Goal: Task Accomplishment & Management: Use online tool/utility

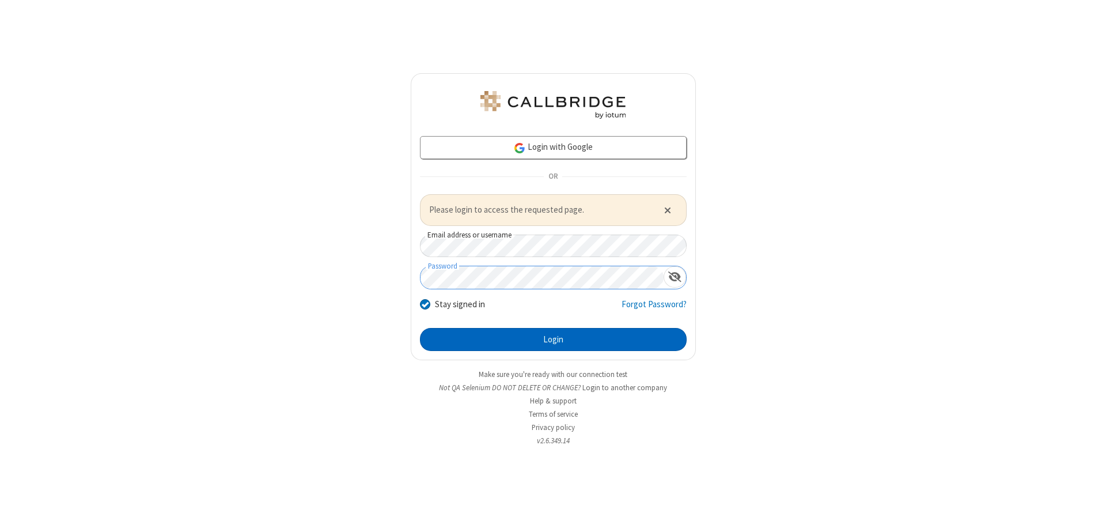
click at [553, 339] on button "Login" at bounding box center [553, 339] width 267 height 23
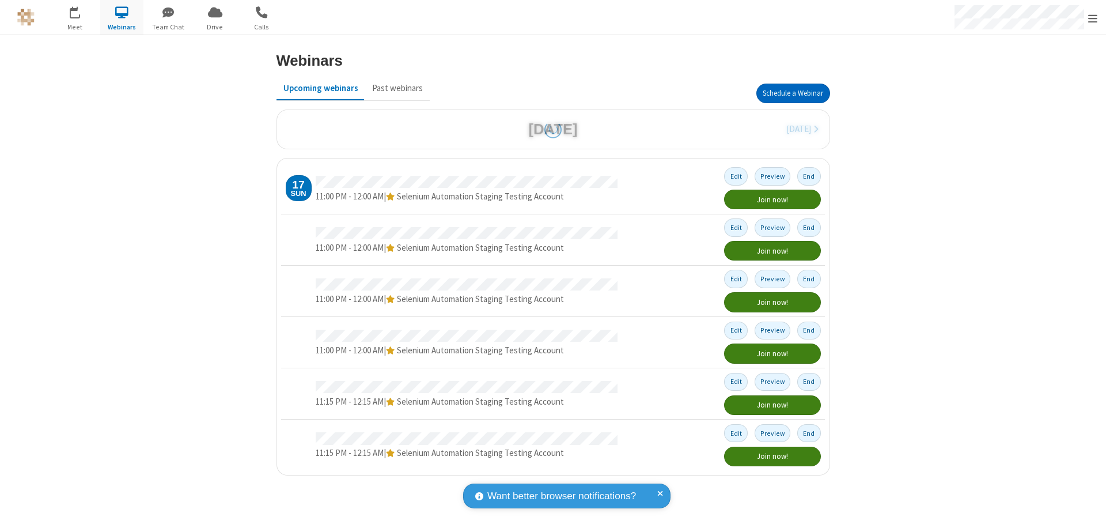
click at [793, 93] on button "Schedule a Webinar" at bounding box center [794, 94] width 74 height 20
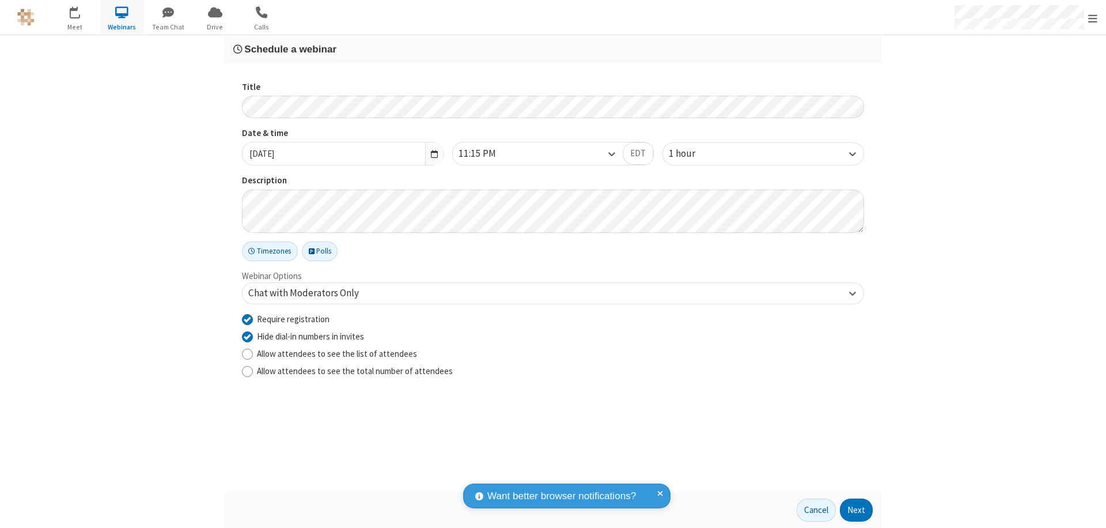
click at [247, 319] on input "Require registration" at bounding box center [247, 319] width 11 height 12
checkbox input "false"
click at [857, 510] on button "Next" at bounding box center [856, 509] width 33 height 23
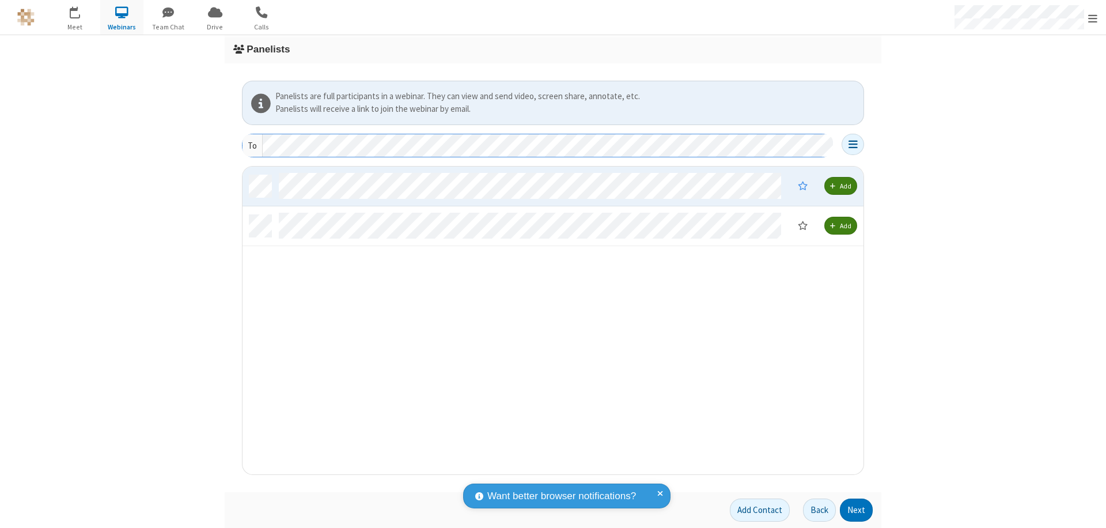
scroll to position [299, 613]
click at [857, 510] on button "Next" at bounding box center [856, 509] width 33 height 23
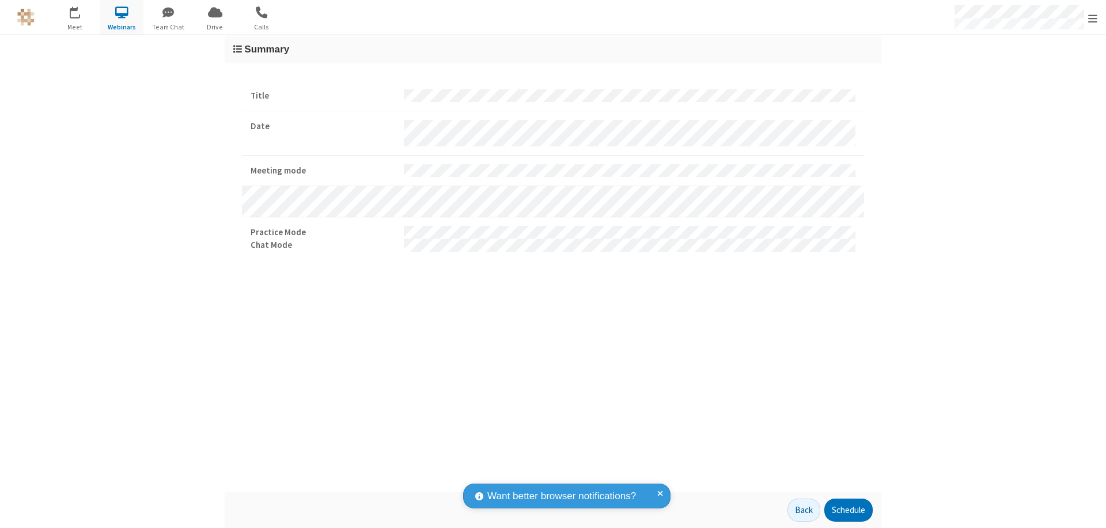
click at [848, 510] on button "Schedule" at bounding box center [849, 509] width 48 height 23
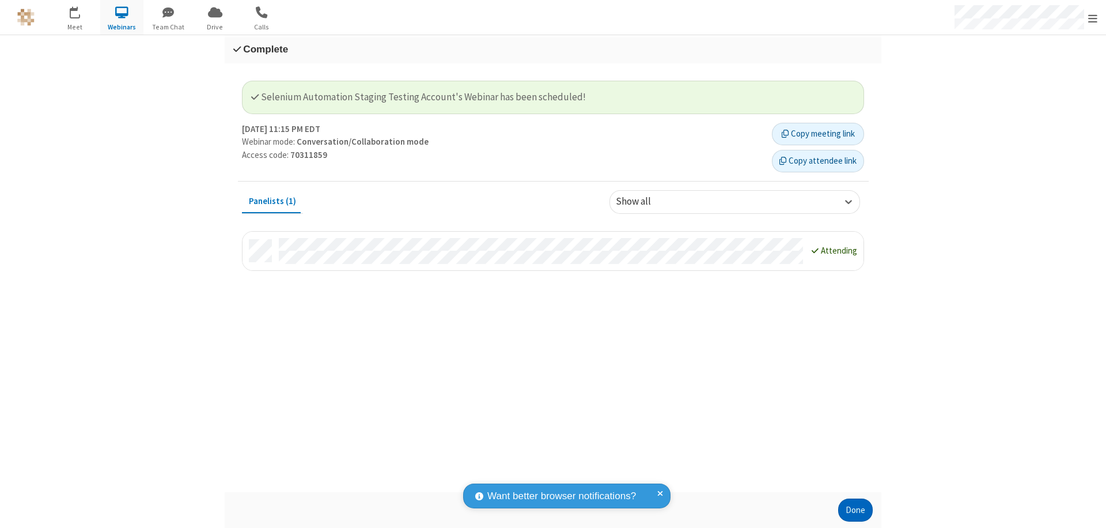
click at [856, 510] on button "Done" at bounding box center [855, 509] width 35 height 23
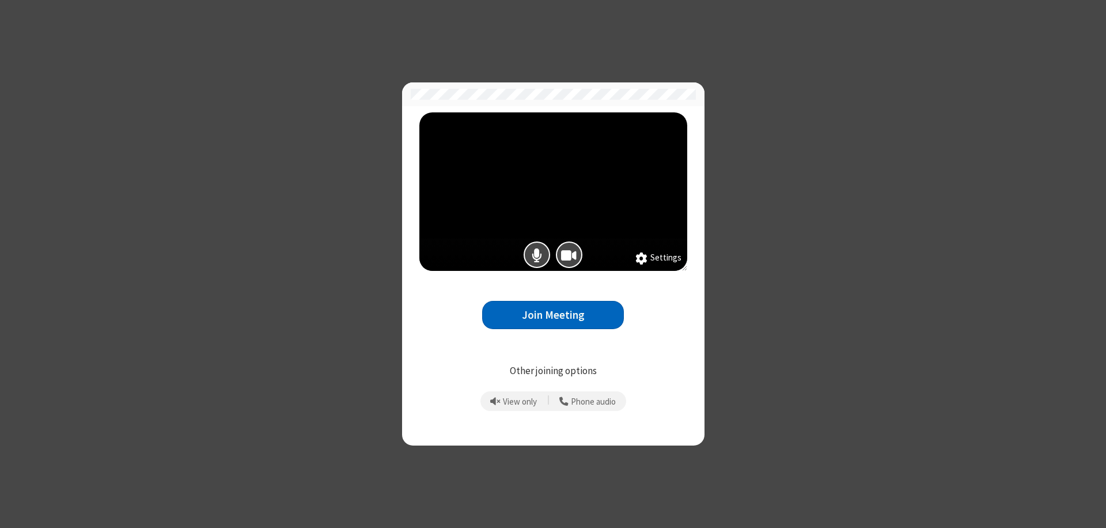
click at [553, 315] on button "Join Meeting" at bounding box center [553, 315] width 142 height 28
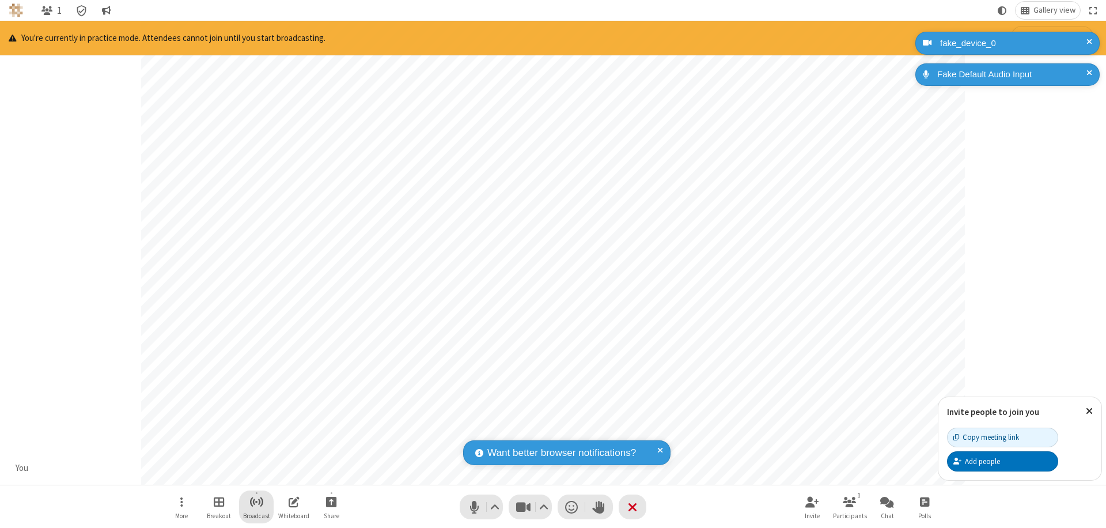
click at [256, 501] on span "Start broadcast" at bounding box center [257, 501] width 14 height 14
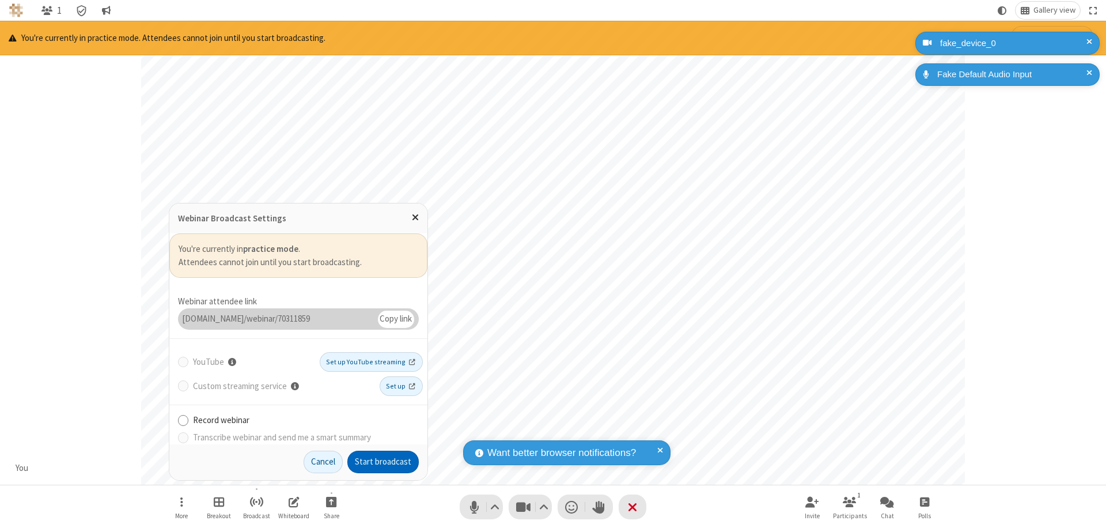
click at [383, 462] on button "Start broadcast" at bounding box center [382, 462] width 71 height 23
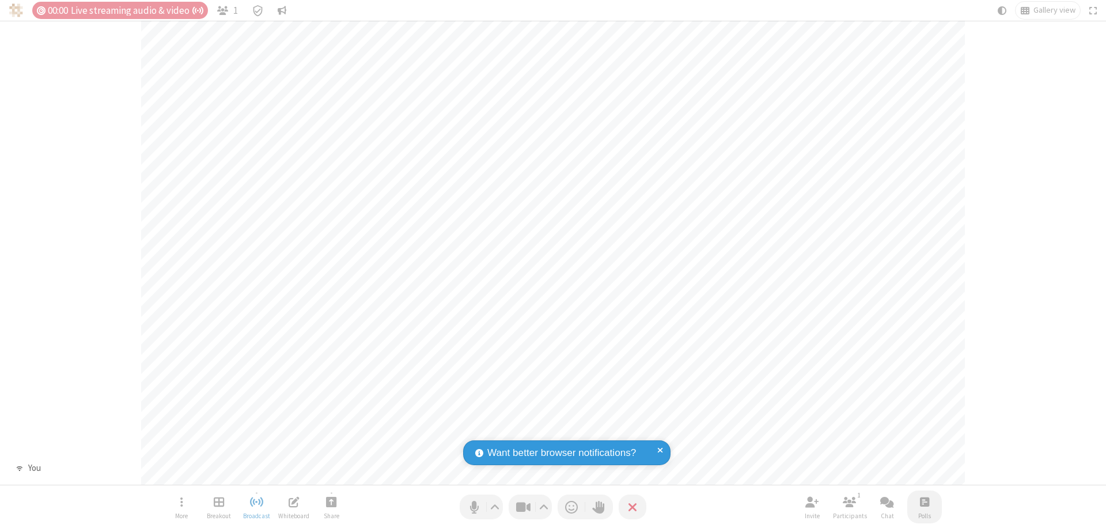
click at [924, 501] on span "Open poll" at bounding box center [924, 501] width 9 height 14
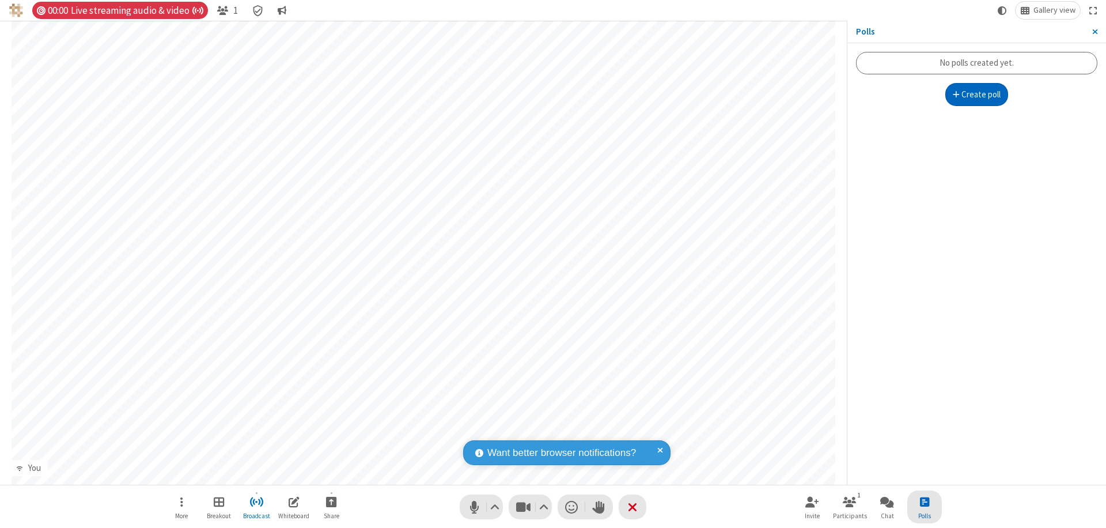
click at [977, 95] on button "Create poll" at bounding box center [977, 94] width 63 height 23
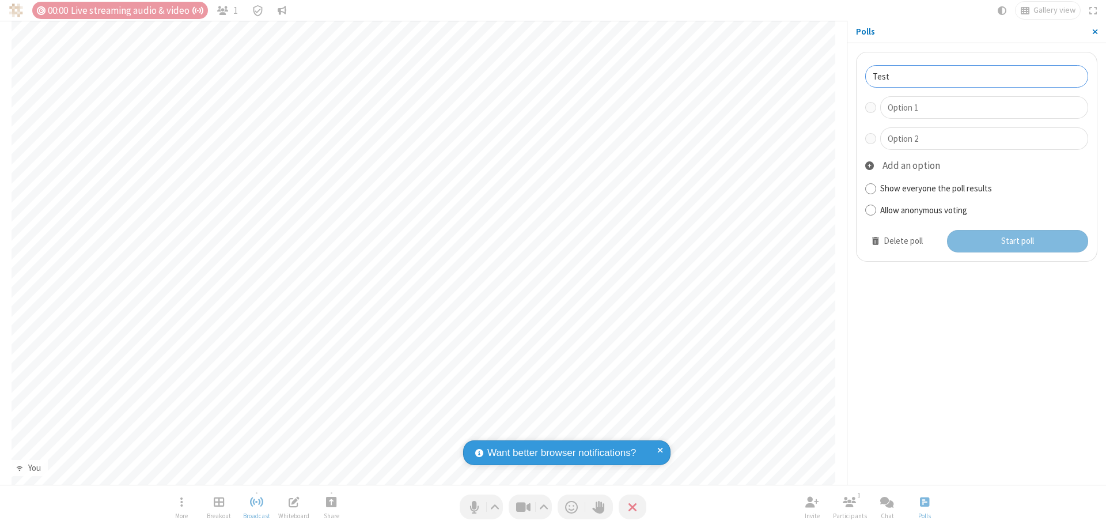
type input "Test"
type input "Yes"
type input "No"
click at [1017, 241] on button "Start poll" at bounding box center [1018, 241] width 142 height 23
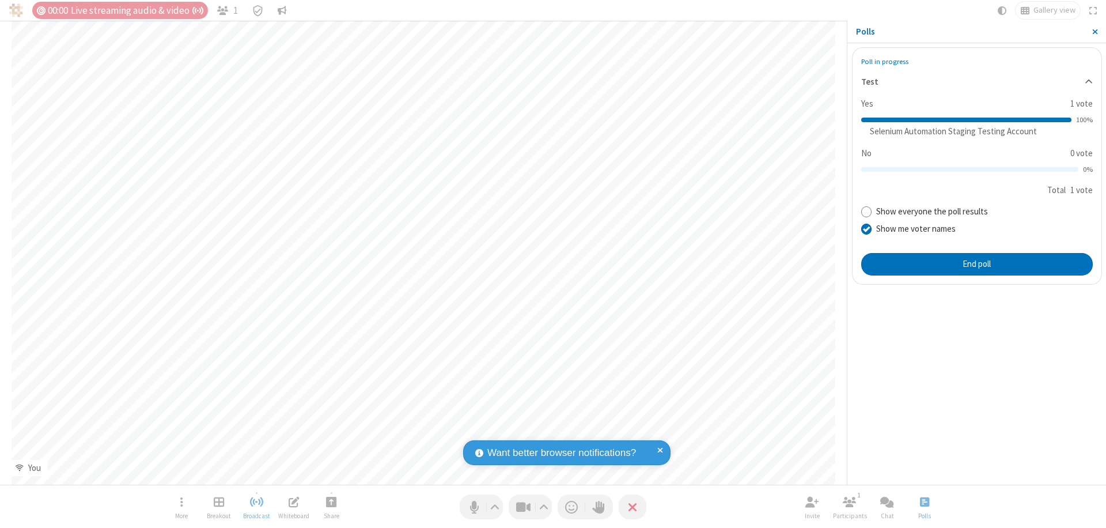
click at [1095, 32] on span "Close sidebar" at bounding box center [1096, 31] width 6 height 9
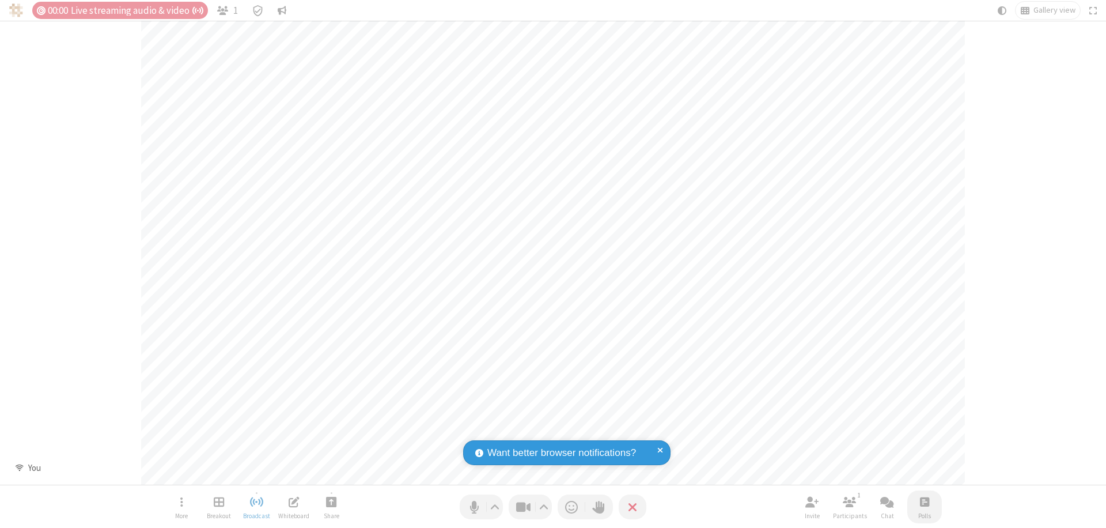
click at [924, 501] on span "Open poll" at bounding box center [924, 501] width 9 height 14
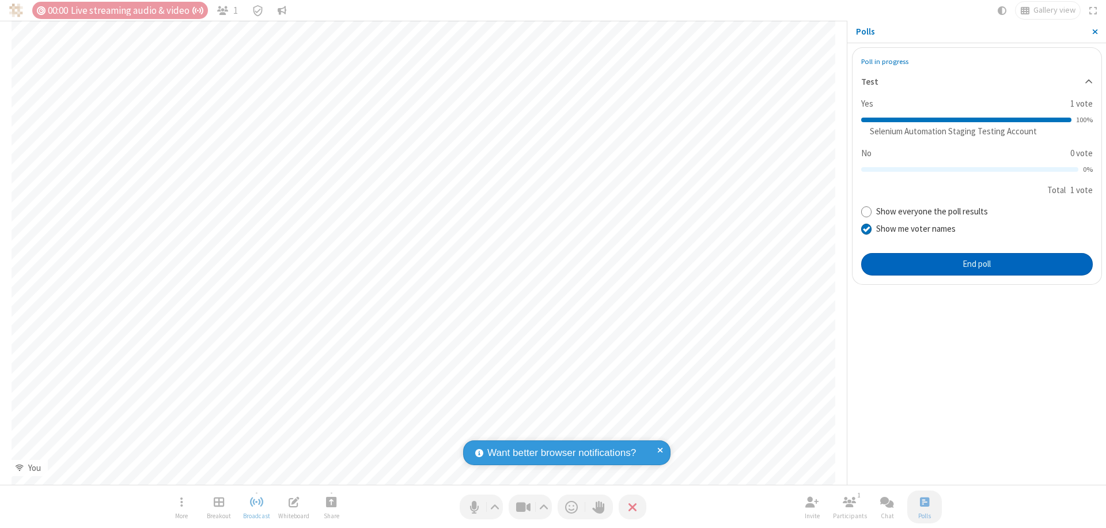
click at [977, 264] on button "End poll" at bounding box center [978, 264] width 232 height 23
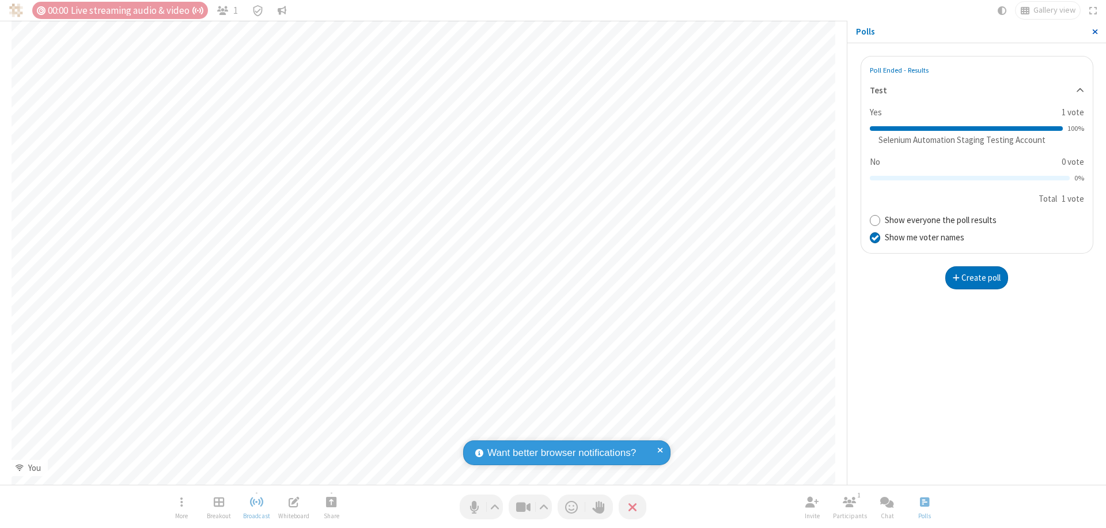
click at [1095, 32] on span "Close sidebar" at bounding box center [1096, 31] width 6 height 9
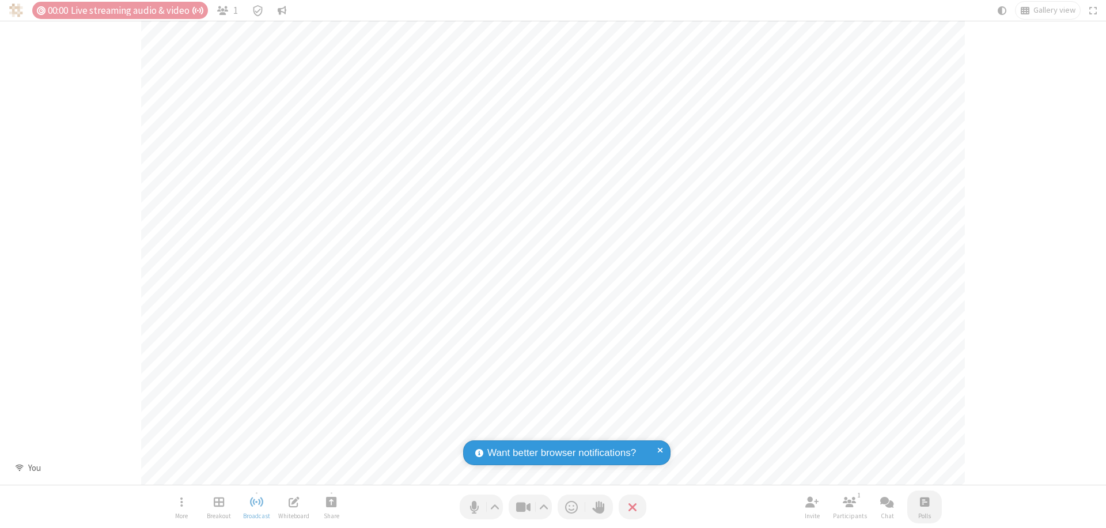
click at [924, 501] on span "Open poll" at bounding box center [924, 501] width 9 height 14
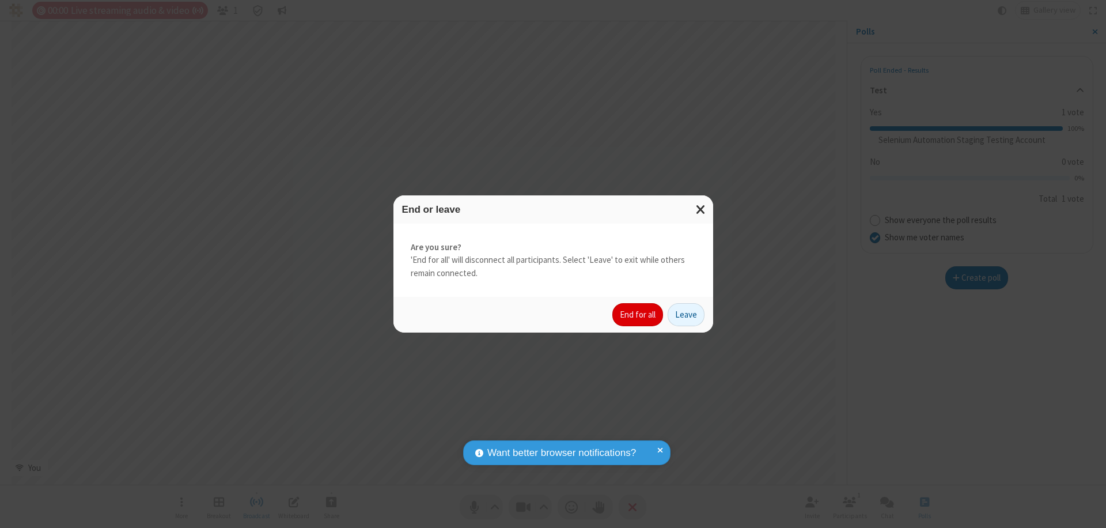
click at [638, 315] on button "End for all" at bounding box center [638, 314] width 51 height 23
